Goal: Information Seeking & Learning: Learn about a topic

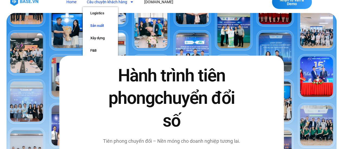
scroll to position [12, 0]
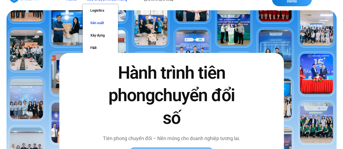
click at [96, 22] on link "Sản xuất" at bounding box center [100, 23] width 35 height 12
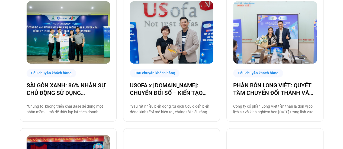
scroll to position [147, 0]
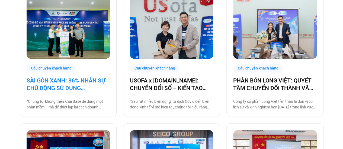
click at [95, 81] on link "SÀI GÒN XANH: 86% NHÂN SỰ CHỦ ĐỘNG SỬ DỤNG BASE.VN, ĐẶT NỀN MÓNG CHO MỘT HỆ SIN…" at bounding box center [68, 84] width 83 height 15
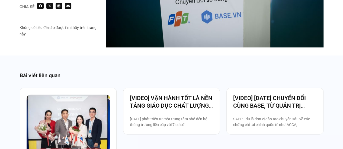
scroll to position [1379, 0]
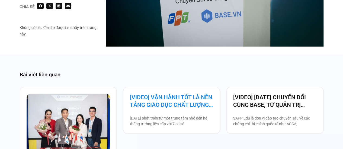
click at [154, 94] on link "[VIDEO] VẬN HÀNH TỐT LÀ NỀN TẢNG GIÁO DỤC CHẤT LƯỢNG – BAMBOO SCHOOL CHỌN BASE" at bounding box center [171, 101] width 83 height 15
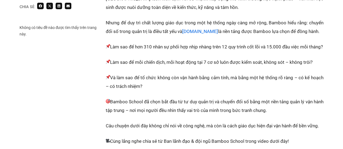
scroll to position [160, 0]
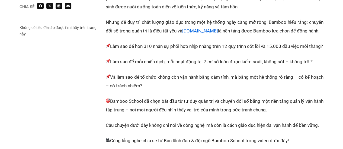
drag, startPoint x: 112, startPoint y: 47, endPoint x: 295, endPoint y: 118, distance: 196.2
click at [295, 118] on div "[DATE] phát triển từ một trung tâm nhỏ đến hệ thống trường liên cấp với 7 cơ sở…" at bounding box center [214, 150] width 217 height 331
copy div "Làm sao để hơn 310 nhân sự phối hợp nhịp nhàng trên 12 quy trình cốt lõi và 15.…"
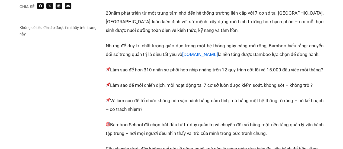
scroll to position [0, 0]
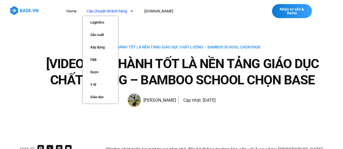
click at [108, 8] on link "Câu chuyện khách hàng" at bounding box center [110, 11] width 55 height 10
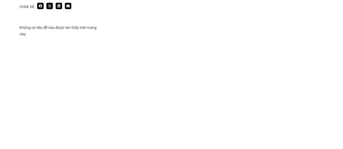
scroll to position [335, 0]
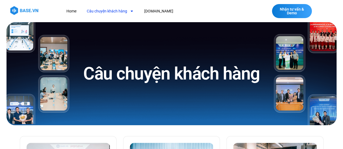
click at [108, 11] on link "Câu chuyện khách hàng" at bounding box center [110, 11] width 55 height 10
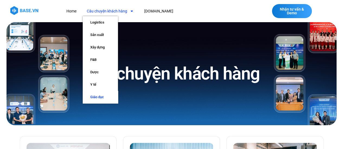
click at [96, 99] on link "Giáo dục" at bounding box center [100, 97] width 35 height 12
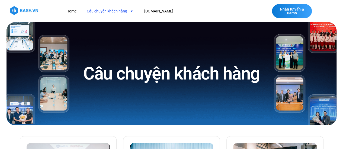
scroll to position [83, 0]
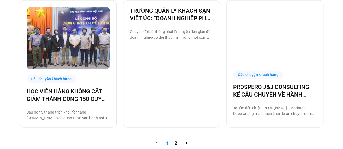
scroll to position [538, 0]
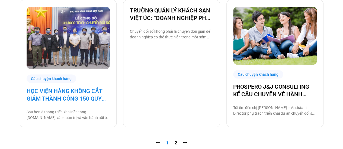
click at [87, 98] on link "HỌC VIỆN HÀNG KHÔNG CẮT GIẢM THÀNH CÔNG 150 QUY TRÌNH NHỜ CHUYỂN ĐỔI SỐ" at bounding box center [68, 94] width 83 height 15
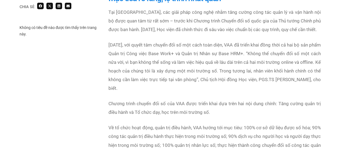
scroll to position [362, 0]
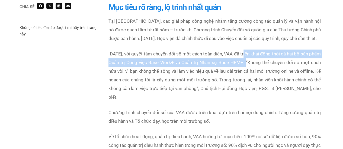
drag, startPoint x: 255, startPoint y: 55, endPoint x: 251, endPoint y: 46, distance: 9.5
click at [251, 51] on span "[DATE], với quyết tâm chuyển đổi số một cách toàn diện, VAA đã triển khai đồng …" at bounding box center [214, 75] width 212 height 49
copy span "triển khai đồng thời cả hai bộ sản phẩm Quản trị Công việc Base Work+ và Quản t…"
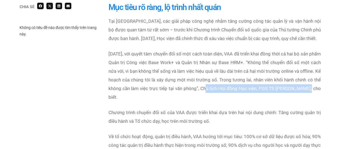
drag, startPoint x: 225, startPoint y: 79, endPoint x: 114, endPoint y: 90, distance: 112.0
click at [114, 90] on span "[DATE], với quyết tâm chuyển đổi số một cách toàn diện, VAA đã triển khai đồng …" at bounding box center [214, 75] width 212 height 49
copy span "Chủ tịch Hội đồng Học viện, PGS.TS [PERSON_NAME]"
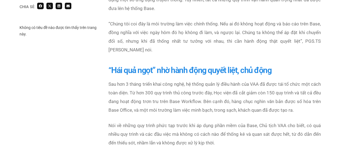
scroll to position [793, 0]
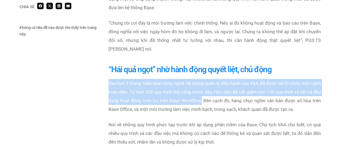
drag, startPoint x: 107, startPoint y: 73, endPoint x: 213, endPoint y: 93, distance: 108.6
click at [213, 93] on div "Sau hơn 3 tháng triển khai công nghệ, hệ thống quản lý điều hành của VAA đã đượ…" at bounding box center [214, 116] width 217 height 80
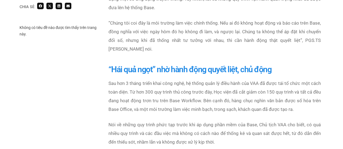
click at [311, 99] on p "Sau hơn 3 tháng triển khai công nghệ, hệ thống quản lý điều hành của VAA đã đượ…" at bounding box center [214, 96] width 212 height 35
drag, startPoint x: 311, startPoint y: 99, endPoint x: 109, endPoint y: 76, distance: 203.8
click at [109, 79] on p "Sau hơn 3 tháng triển khai công nghệ, hệ thống quản lý điều hành của VAA đã đượ…" at bounding box center [214, 96] width 212 height 35
copy p "Sau hơn 3 tháng triển khai công nghệ, hệ thống quản lý điều hành của VAA đã đượ…"
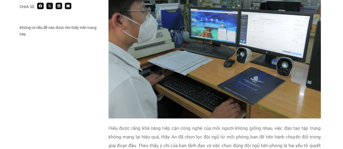
scroll to position [1051, 0]
